Goal: Task Accomplishment & Management: Manage account settings

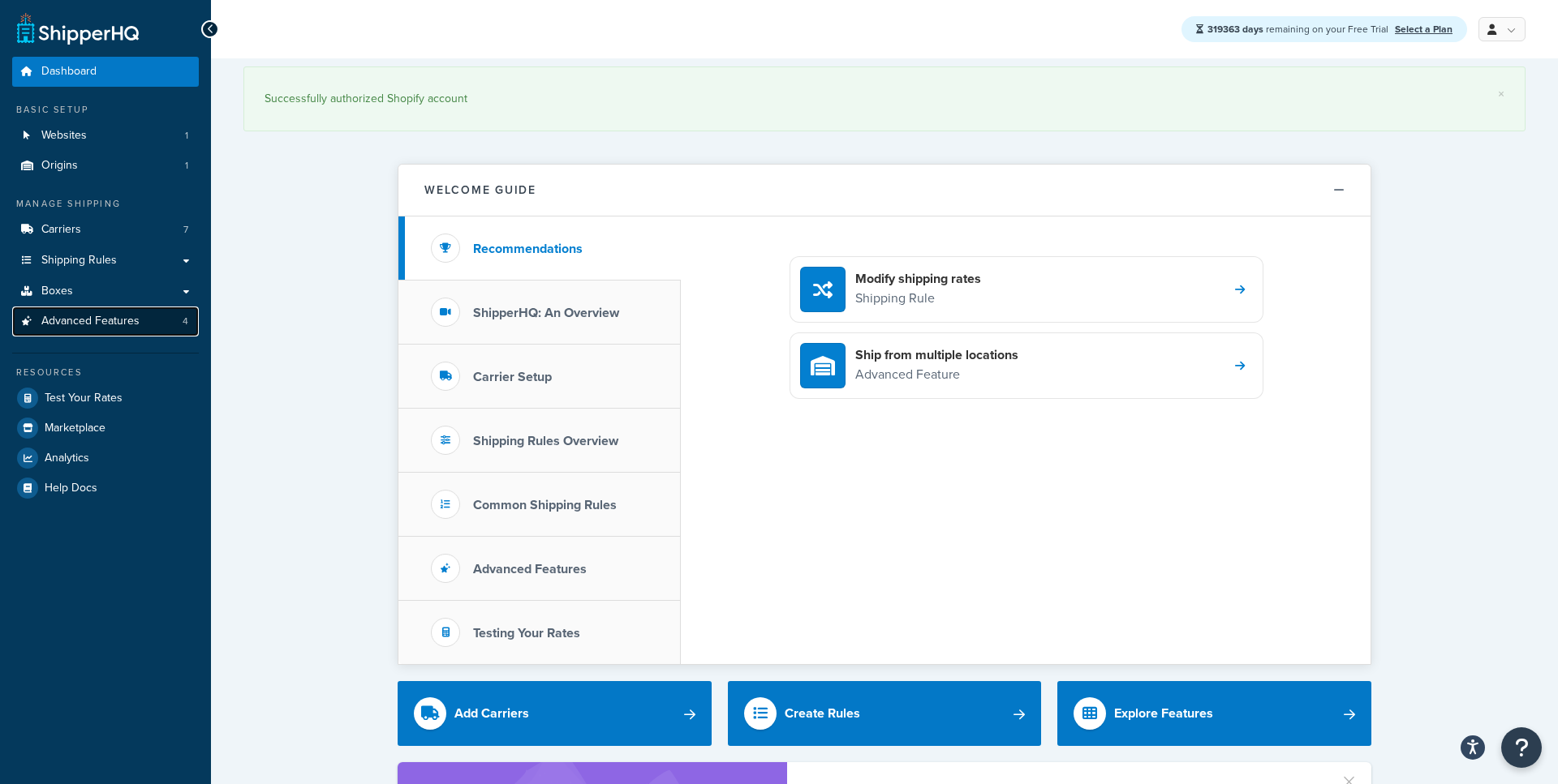
click at [76, 315] on span "Advanced Features" at bounding box center [90, 322] width 98 height 14
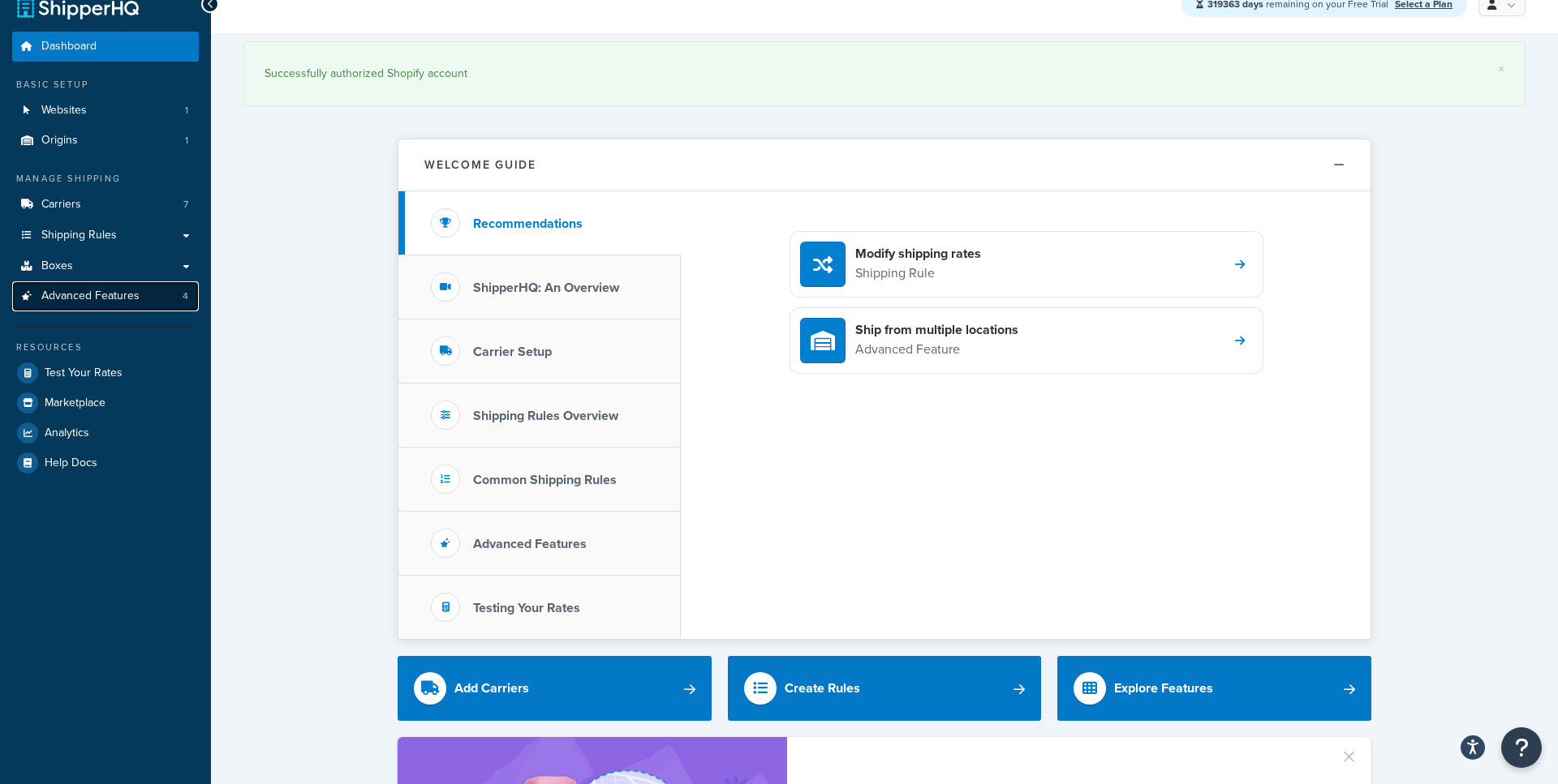
click at [106, 302] on span "Advanced Features" at bounding box center [90, 296] width 98 height 14
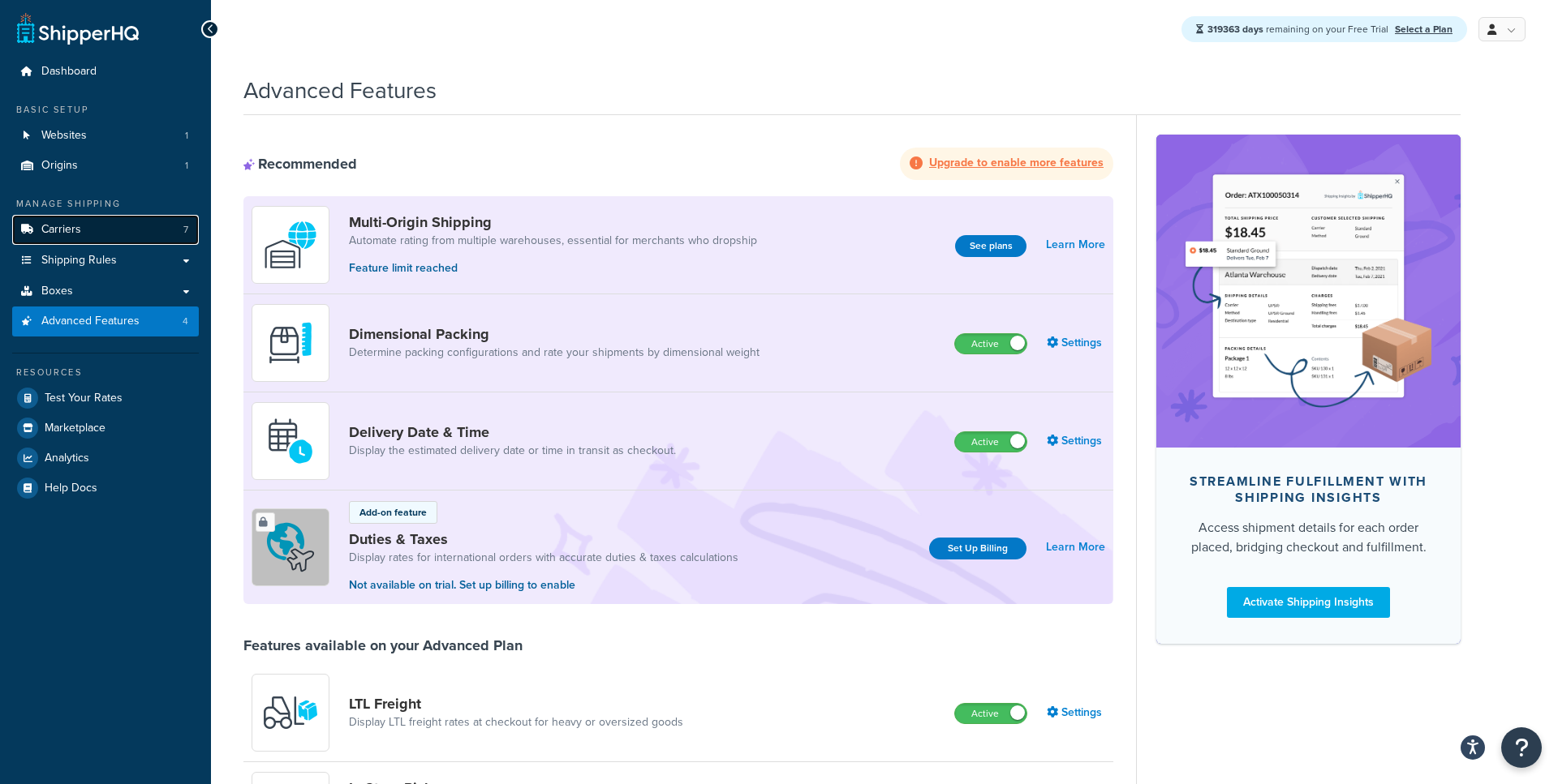
click at [109, 229] on link "Carriers 7" at bounding box center [106, 230] width 186 height 30
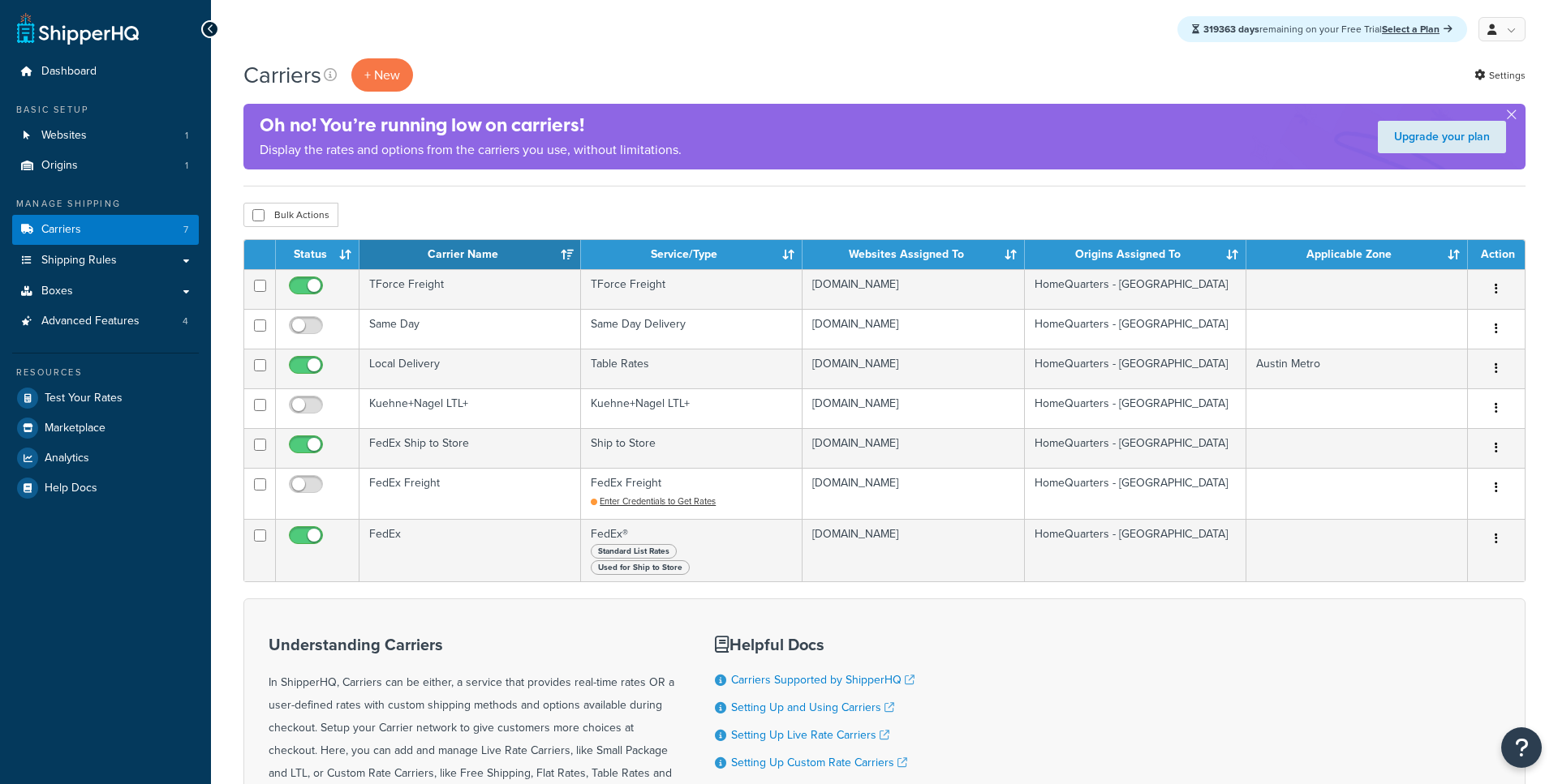
scroll to position [24, 0]
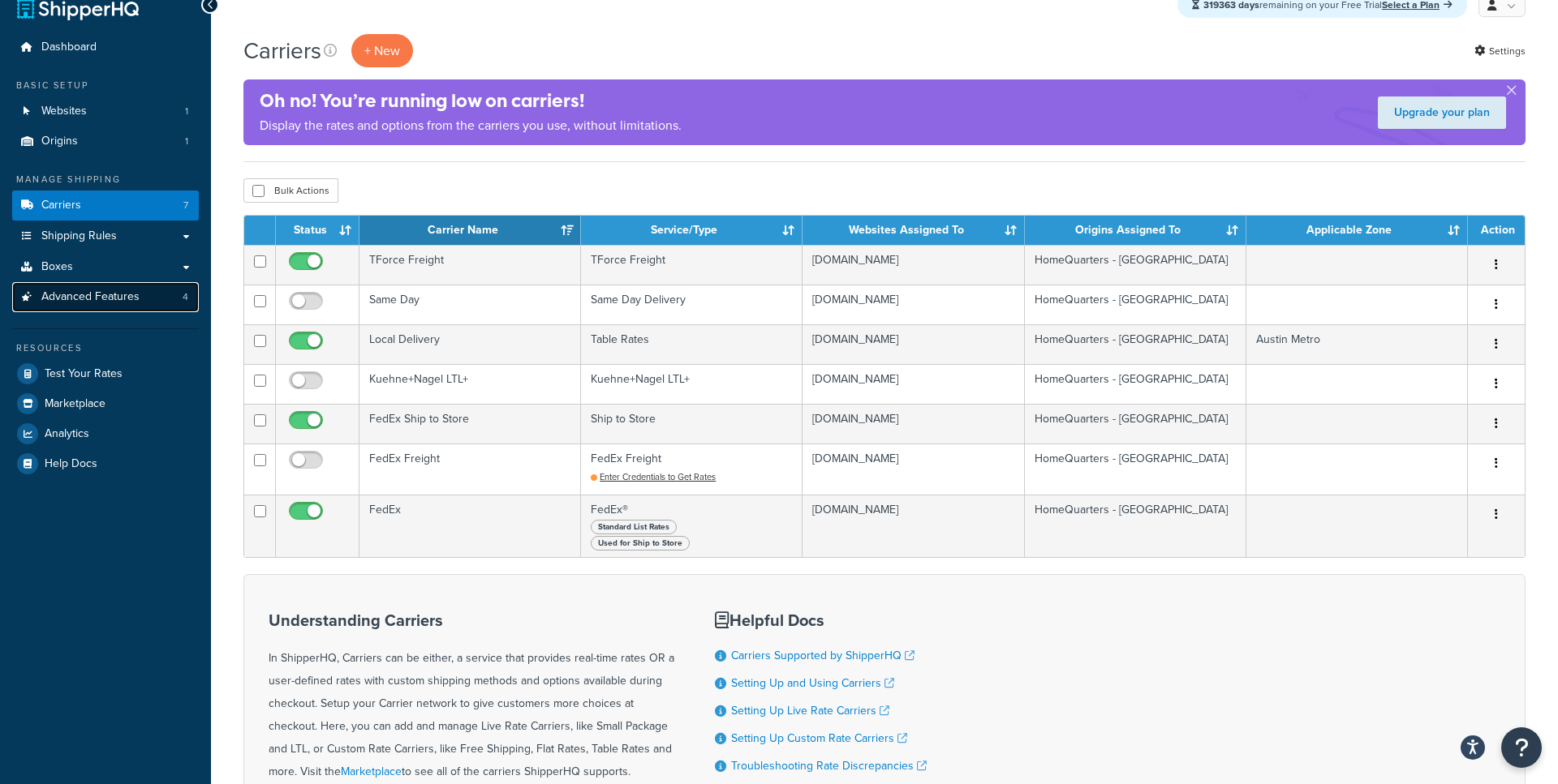
click at [111, 304] on span "Advanced Features" at bounding box center [90, 297] width 98 height 14
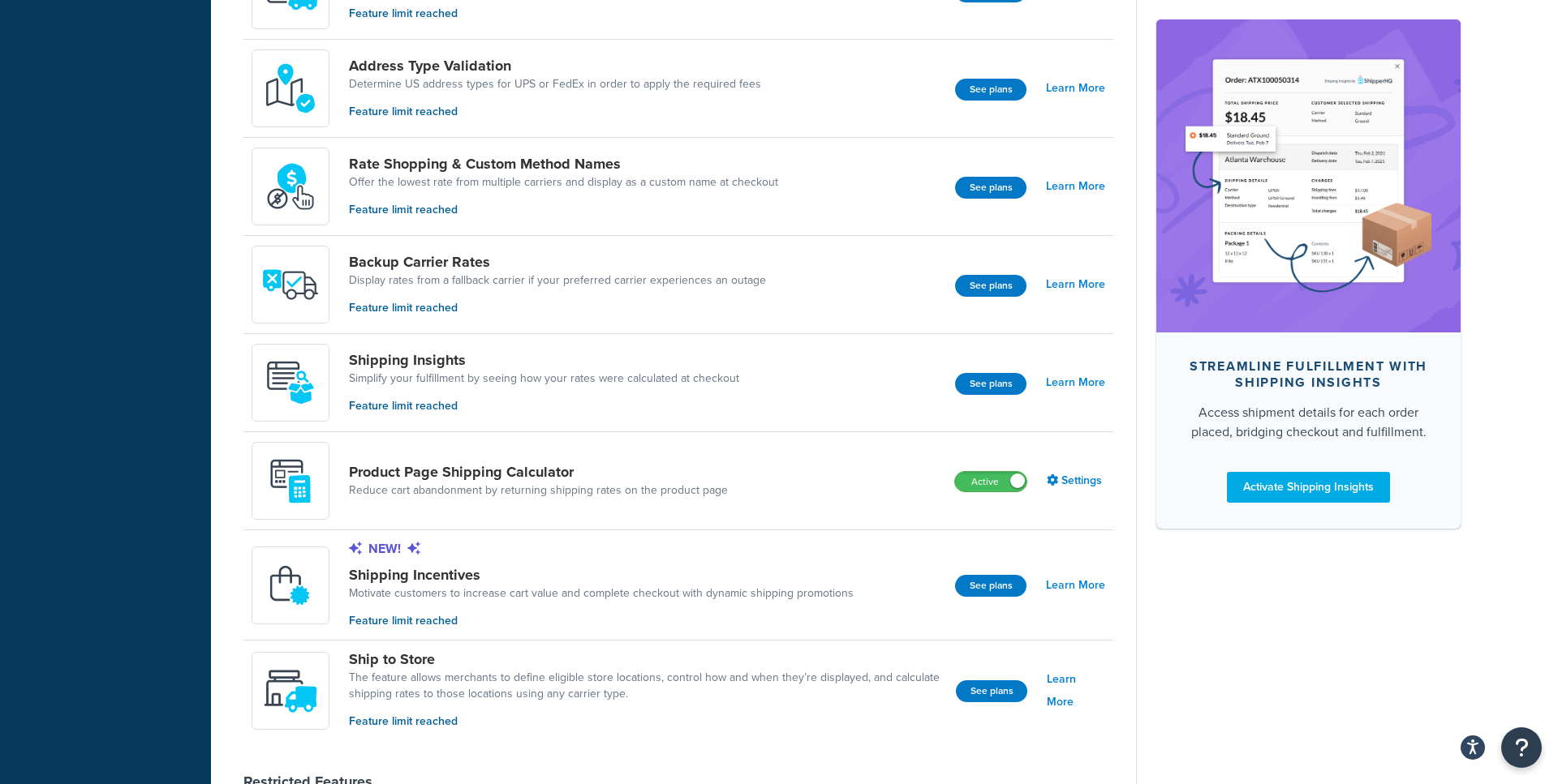
scroll to position [908, 0]
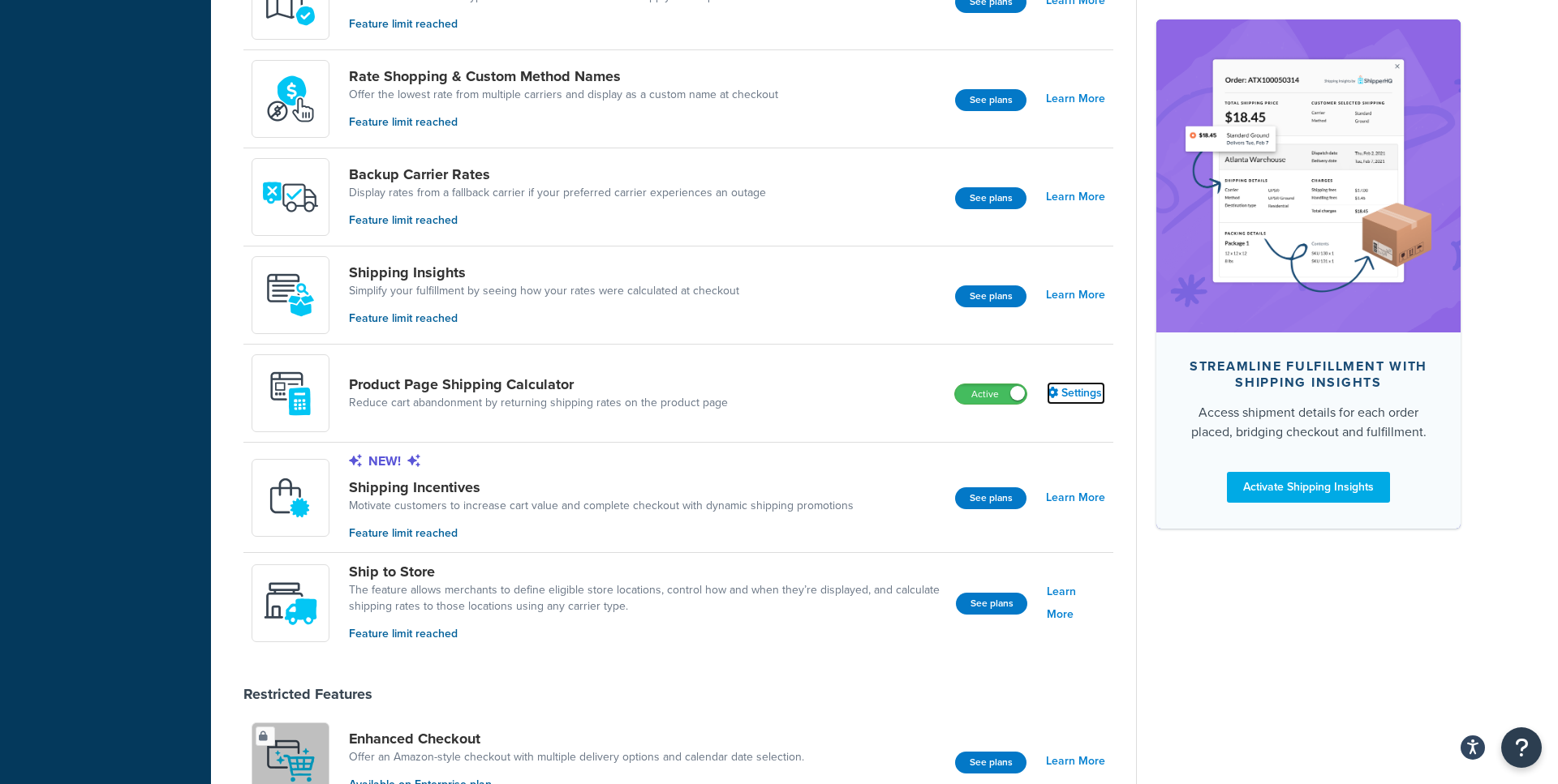
click at [1059, 393] on link "Settings" at bounding box center [1076, 394] width 59 height 23
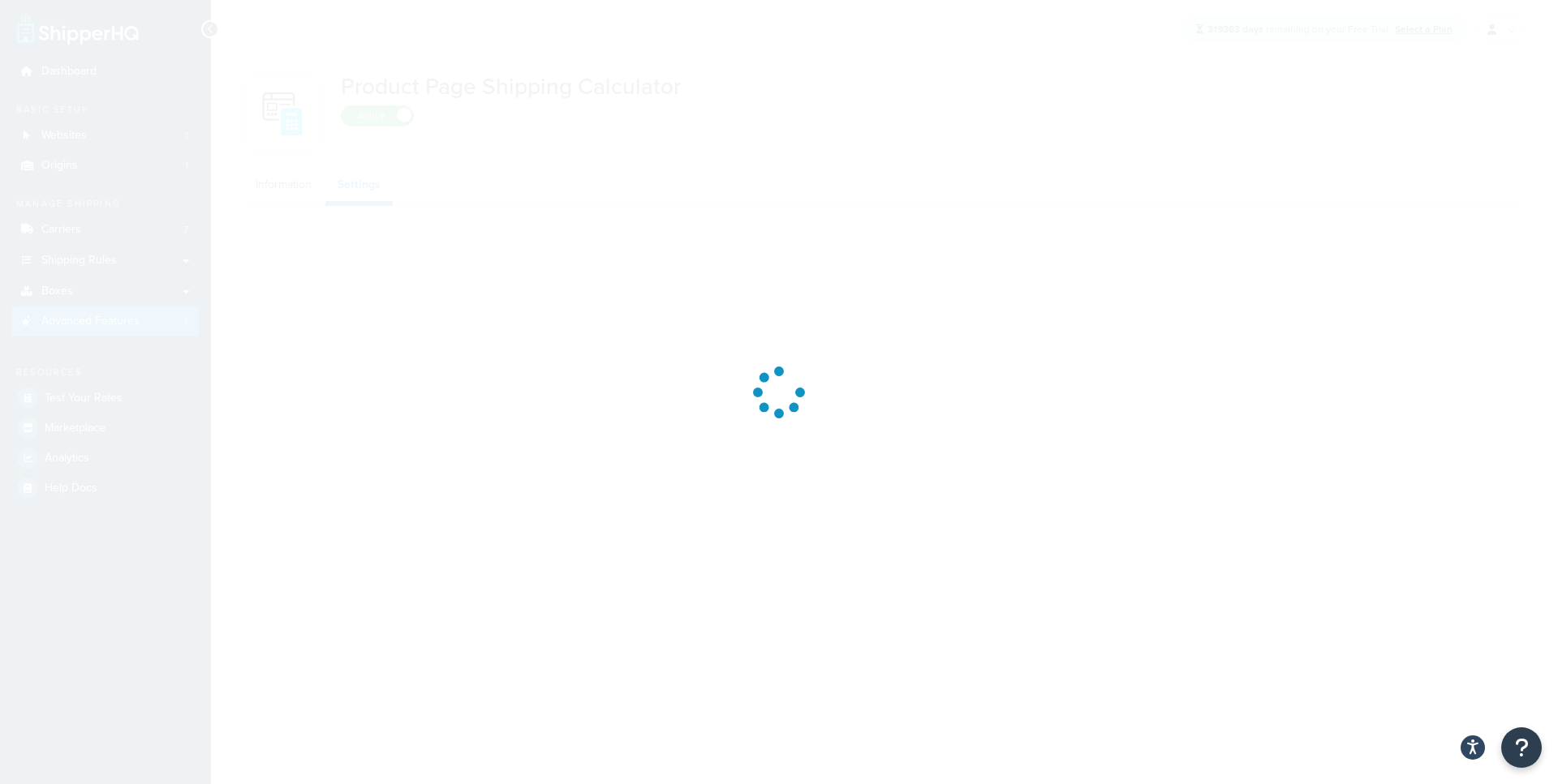
select select "US"
select select "false"
